Goal: Find specific page/section

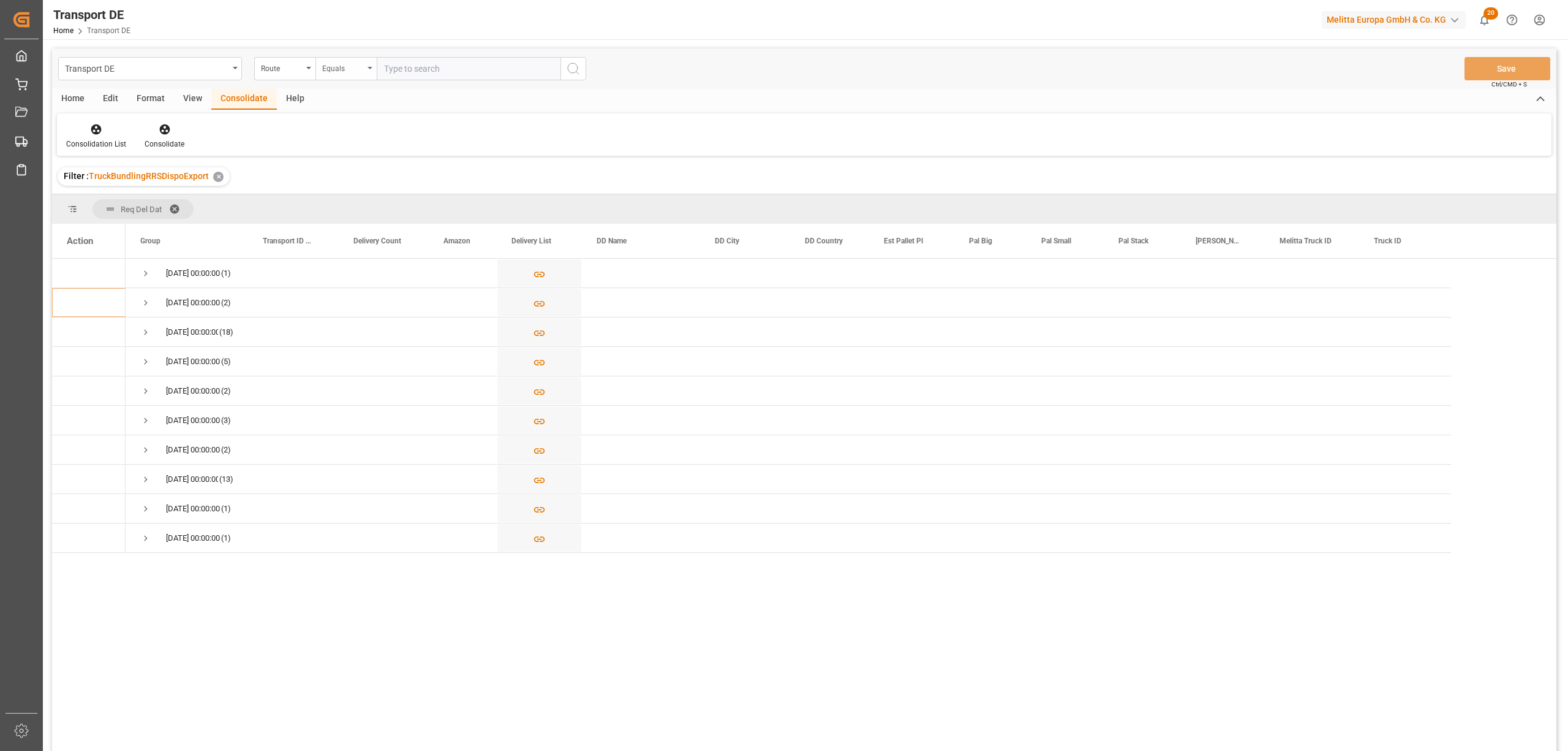
click at [327, 66] on div "Equals" at bounding box center [342, 67] width 41 height 14
click at [388, 201] on div "Starts with" at bounding box center [407, 202] width 182 height 26
type input "MT"
click at [577, 66] on circle "search button" at bounding box center [572, 68] width 10 height 10
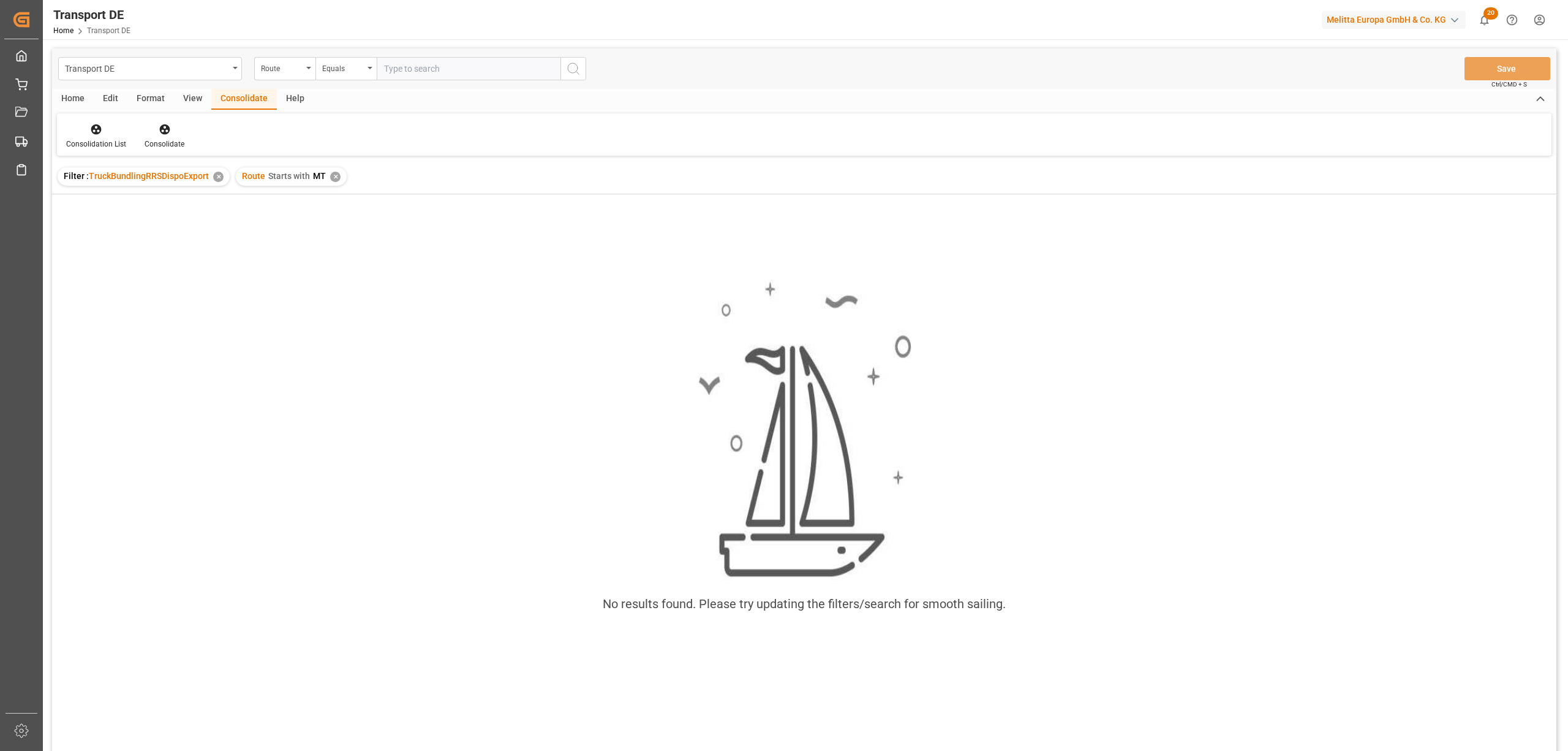
click at [338, 178] on div "Route Starts with MT ✕" at bounding box center [292, 177] width 111 height 19
click at [332, 174] on div "✕" at bounding box center [335, 176] width 10 height 10
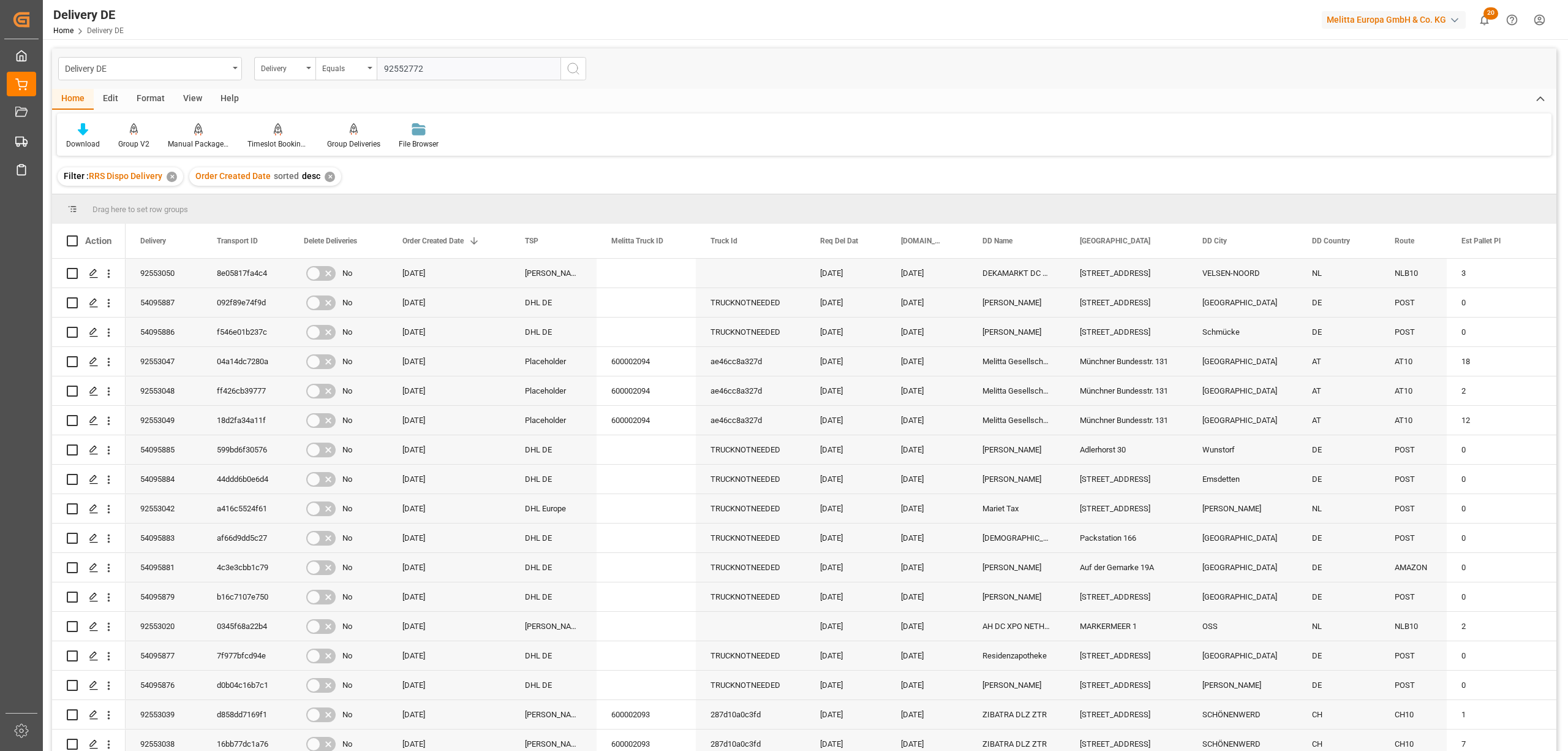
type input "92552772"
click at [576, 67] on icon "search button" at bounding box center [573, 69] width 15 height 15
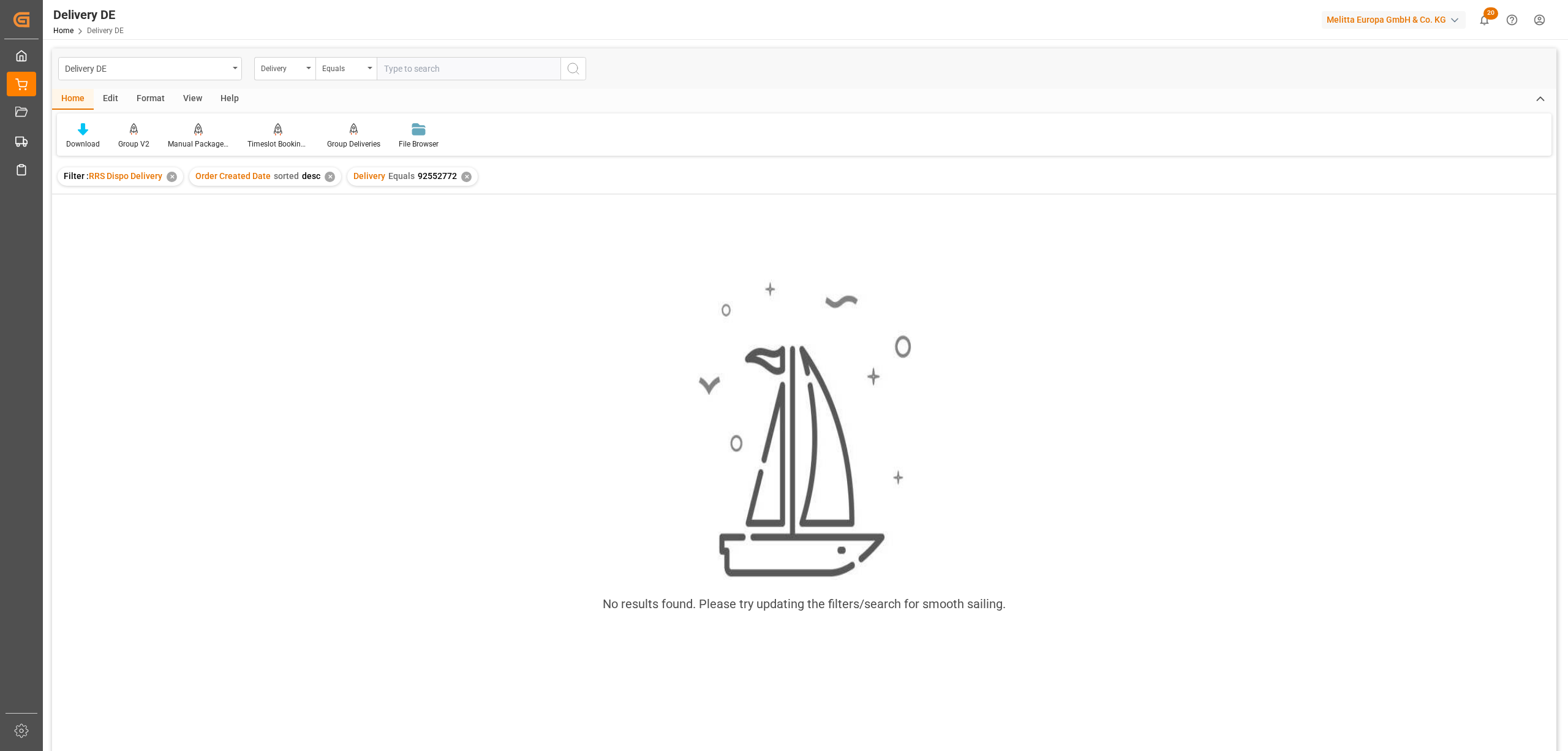
click at [457, 170] on div "Delivery Equals 92552772 ✕" at bounding box center [412, 177] width 130 height 19
